Goal: Information Seeking & Learning: Learn about a topic

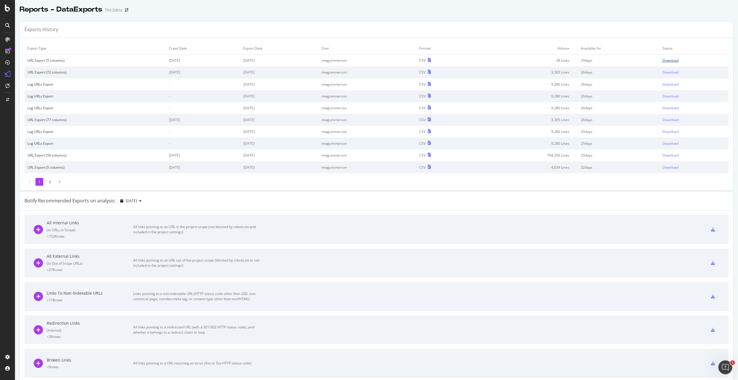
click at [663, 59] on div "Download" at bounding box center [671, 60] width 16 height 5
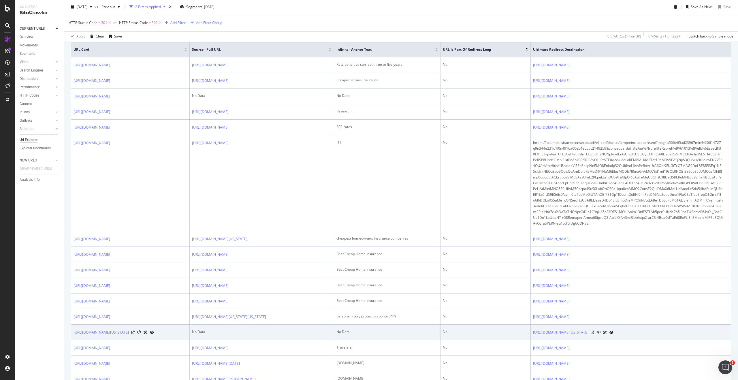
scroll to position [330, 0]
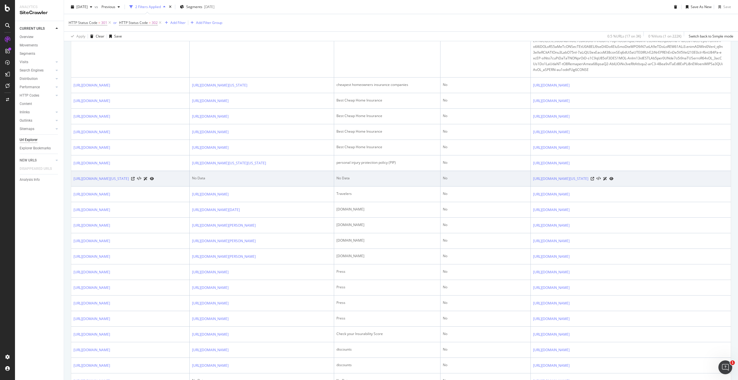
click at [248, 181] on div "No Data" at bounding box center [262, 178] width 140 height 5
click at [129, 182] on link "[URL][DOMAIN_NAME][US_STATE]" at bounding box center [101, 179] width 55 height 6
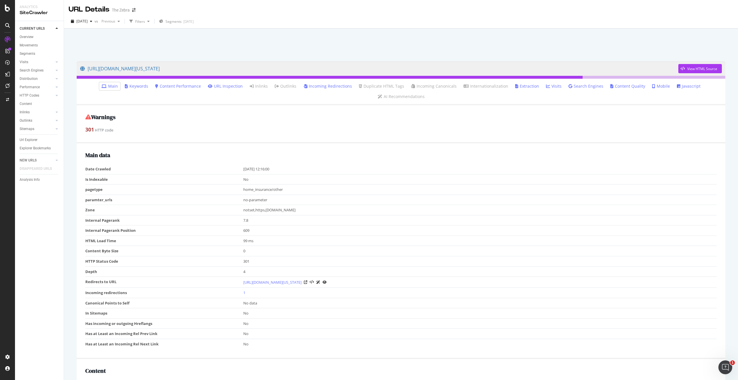
click at [320, 87] on link "Incoming Redirections" at bounding box center [327, 86] width 49 height 6
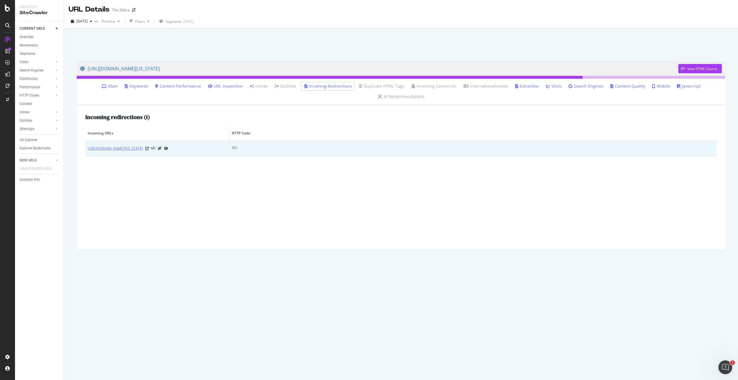
click at [143, 146] on link "[URL][DOMAIN_NAME][US_STATE]" at bounding box center [115, 149] width 55 height 6
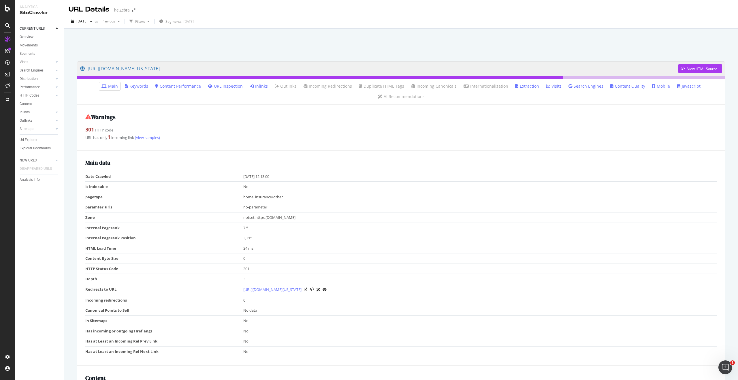
click at [263, 87] on link "Inlinks" at bounding box center [259, 86] width 18 height 6
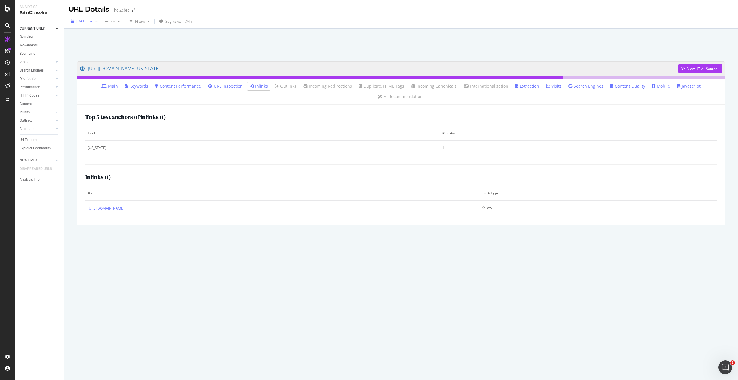
click at [88, 22] on span "[DATE]" at bounding box center [81, 21] width 11 height 5
